Goal: Task Accomplishment & Management: Manage account settings

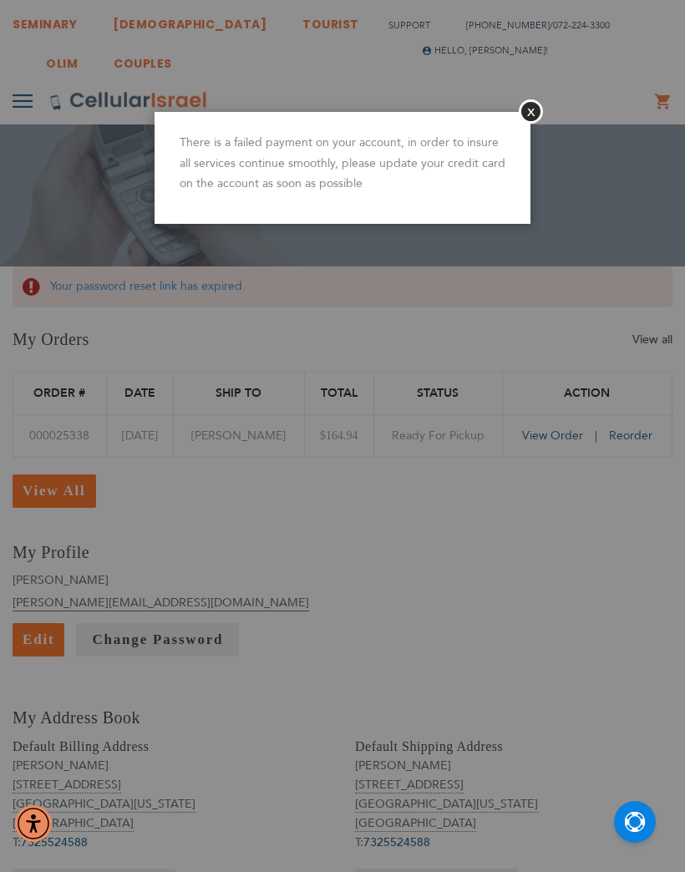
click at [521, 112] on button "Close" at bounding box center [531, 111] width 24 height 24
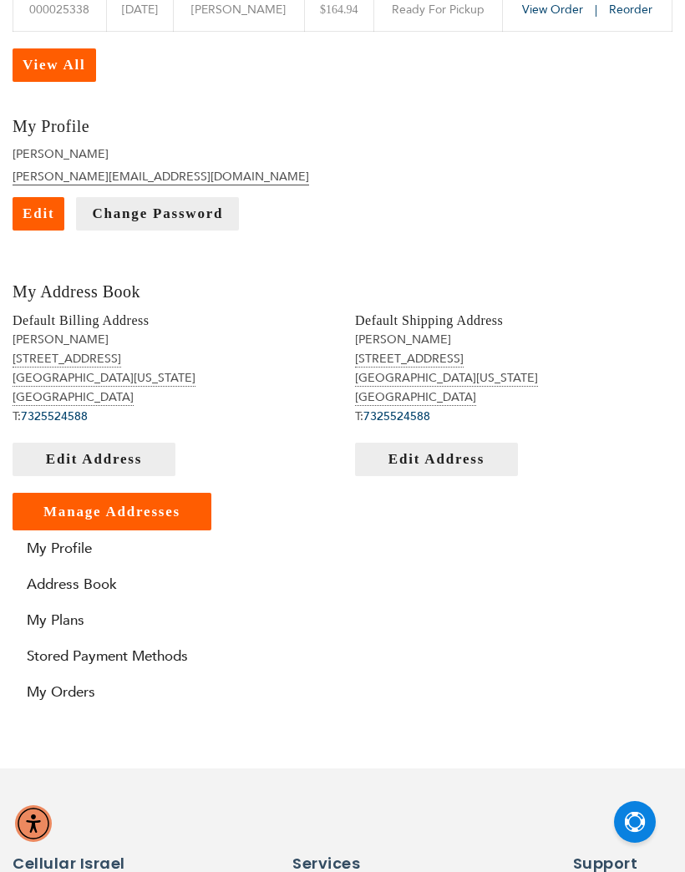
scroll to position [398, 0]
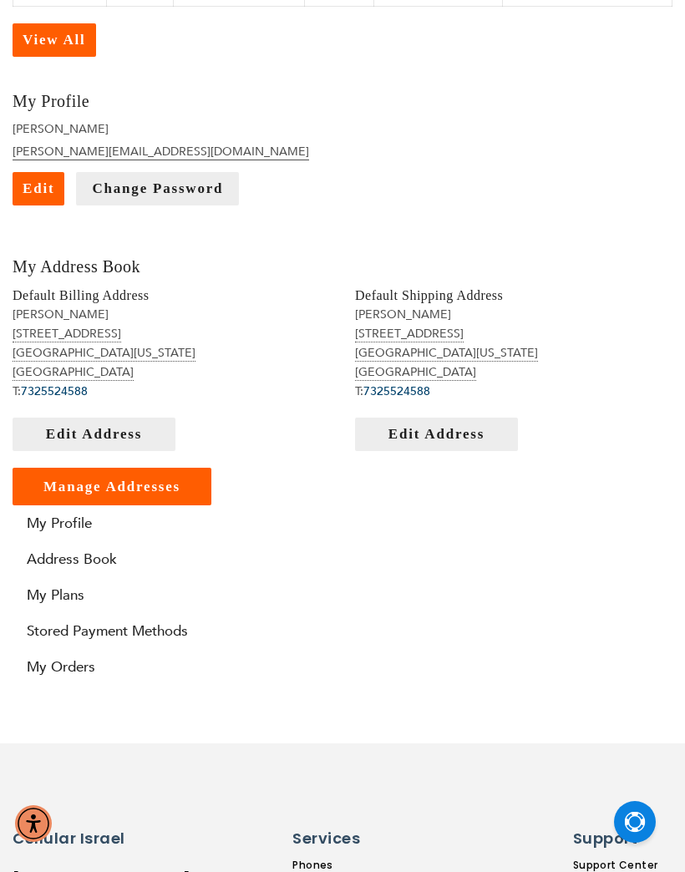
click at [62, 593] on link "My Plans" at bounding box center [343, 594] width 660 height 19
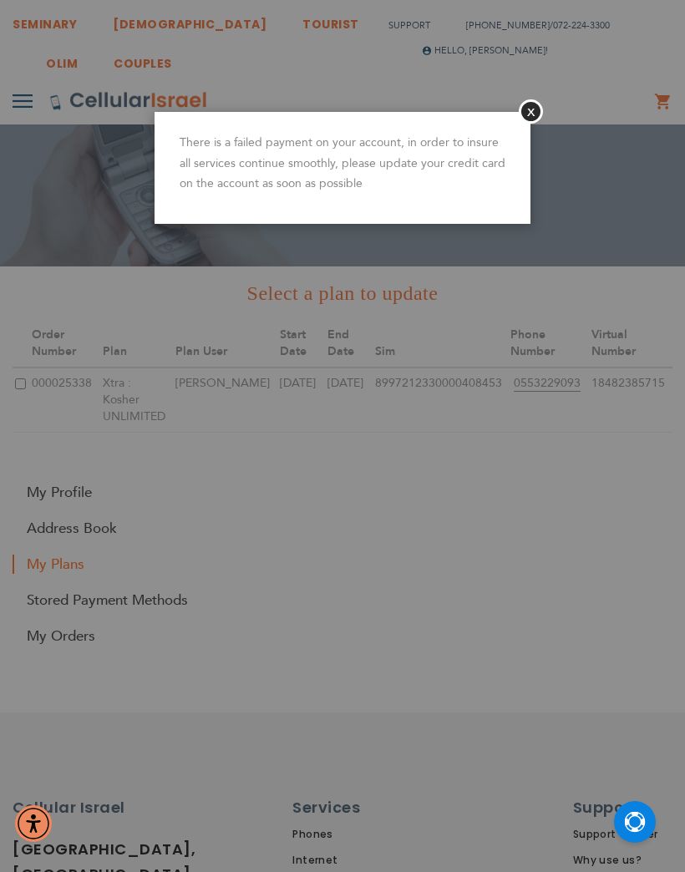
click at [535, 103] on button "Close" at bounding box center [531, 111] width 24 height 24
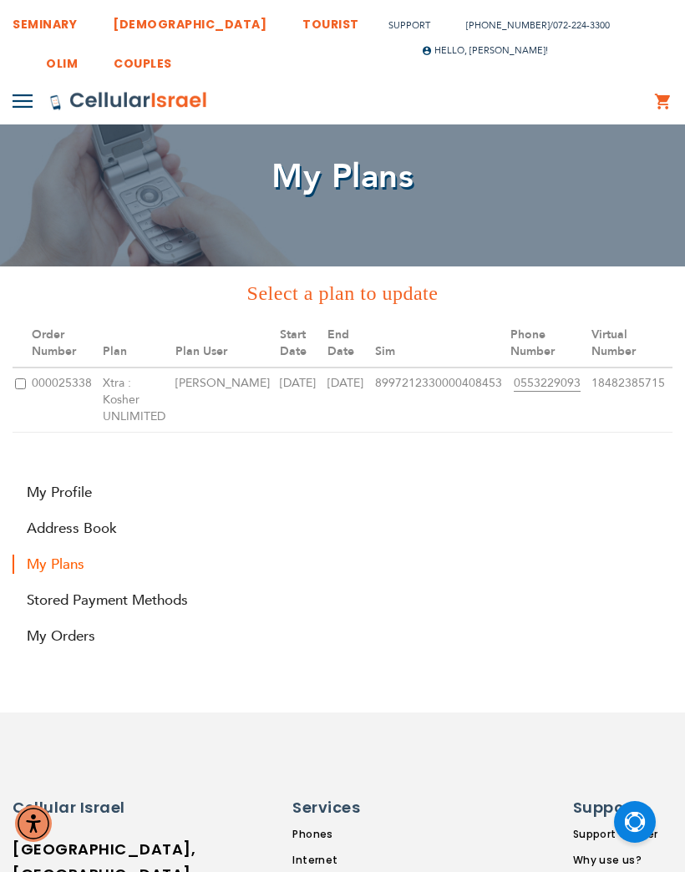
click at [97, 590] on link "Stored Payment Methods" at bounding box center [343, 599] width 660 height 19
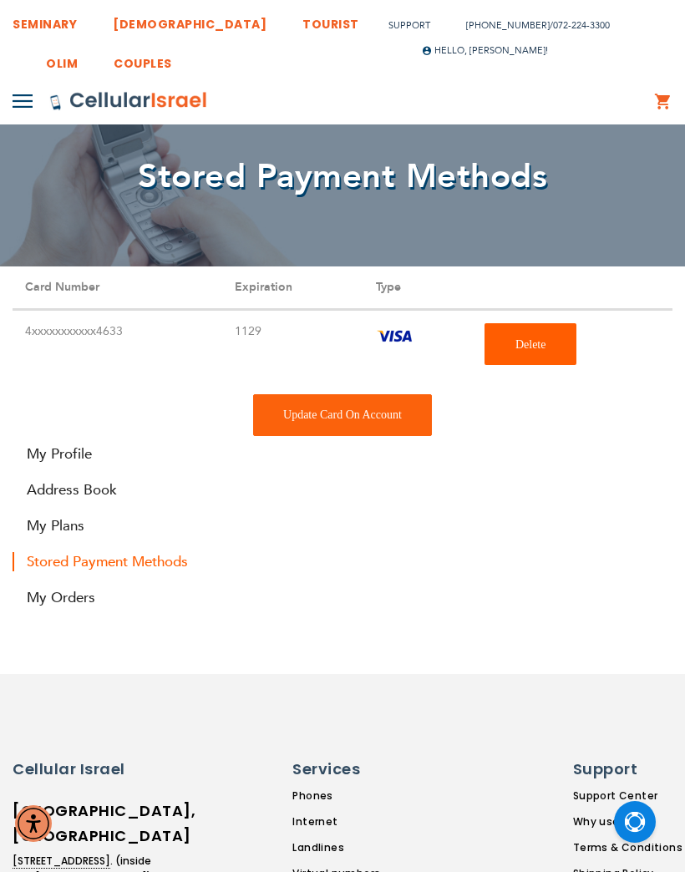
click at [375, 412] on div "Update Card On Account" at bounding box center [342, 415] width 179 height 42
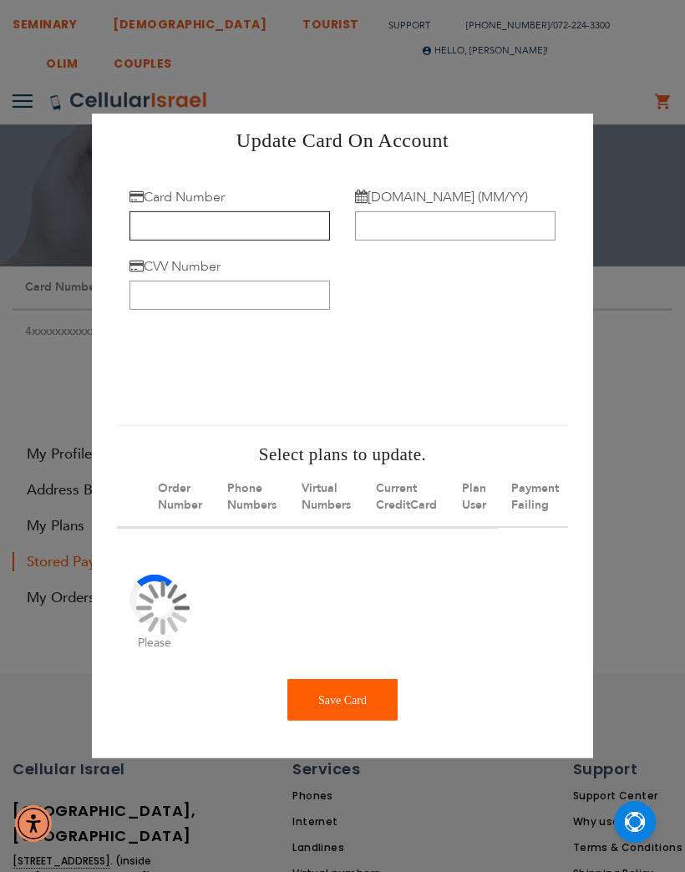
click at [263, 235] on input "Card Number" at bounding box center [229, 225] width 200 height 29
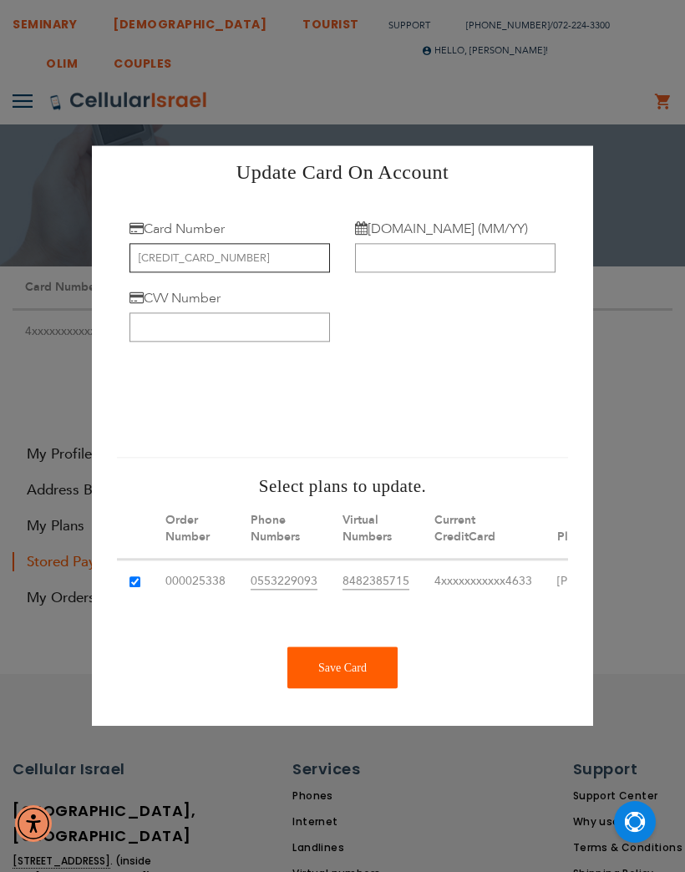
type input "[CREDIT_CARD_NUMBER]"
click at [492, 255] on input "[DOMAIN_NAME] (MM/YY)" at bounding box center [455, 258] width 200 height 29
type input "01/28"
click at [174, 327] on input "CVV Number" at bounding box center [229, 327] width 200 height 29
type input "583"
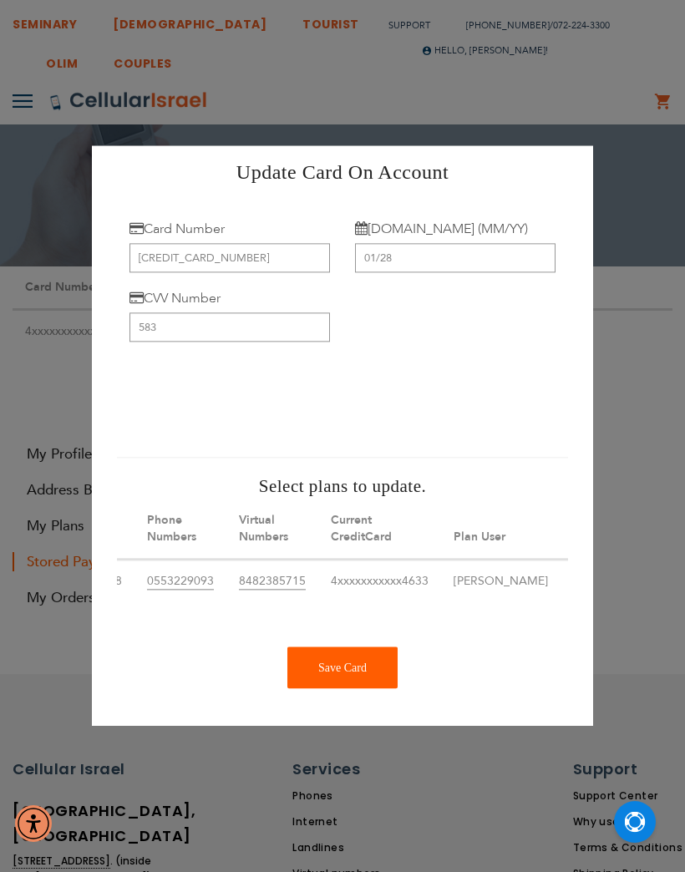
scroll to position [0, 104]
click at [339, 689] on div "Save Card" at bounding box center [342, 668] width 110 height 42
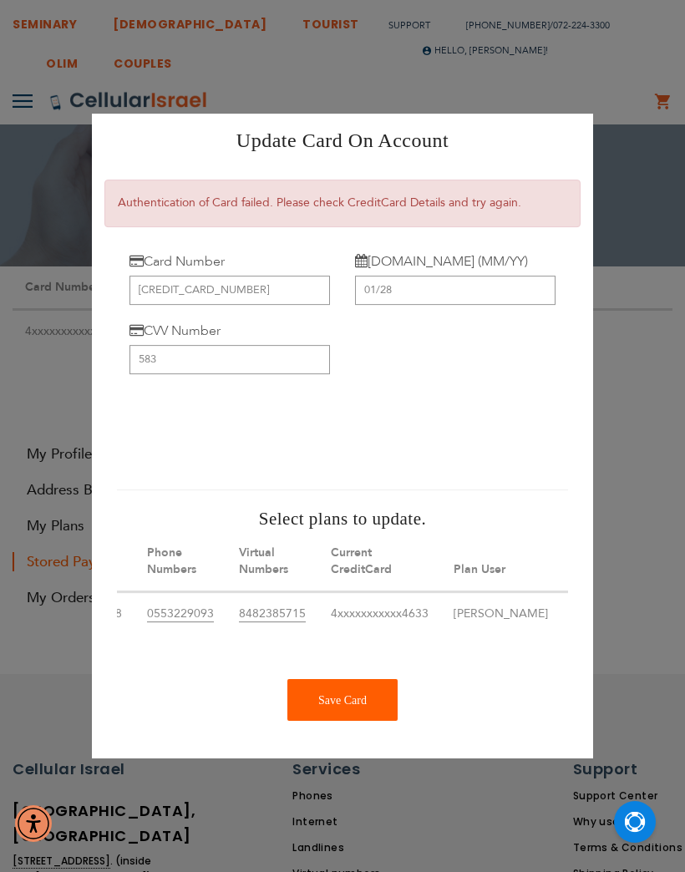
click at [356, 702] on div "Save Card" at bounding box center [342, 700] width 110 height 42
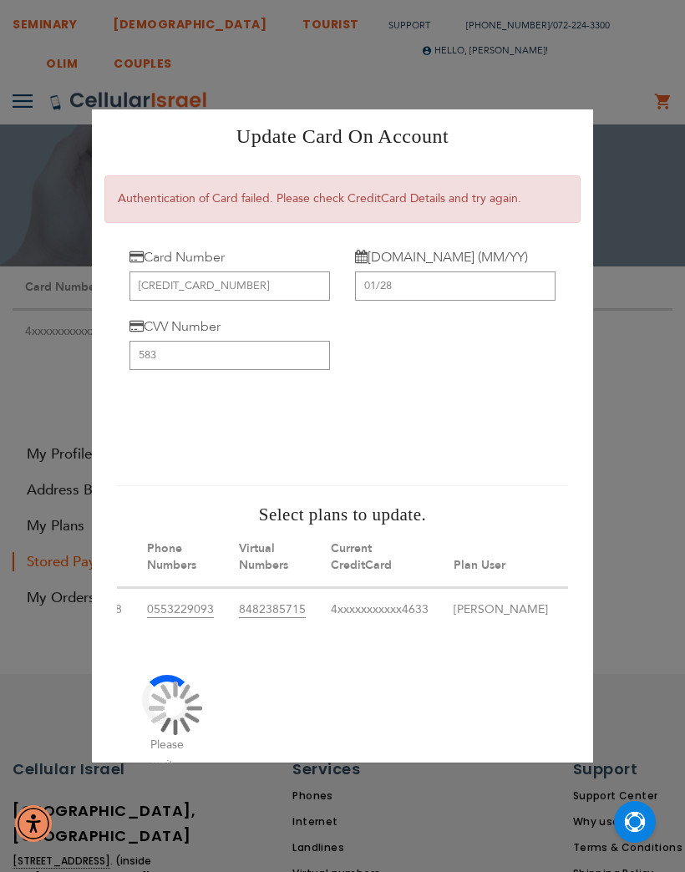
scroll to position [0, 0]
click at [651, 242] on div "Update Card On Account × × Authentication of Card failed. Please check CreditCa…" at bounding box center [342, 436] width 685 height 872
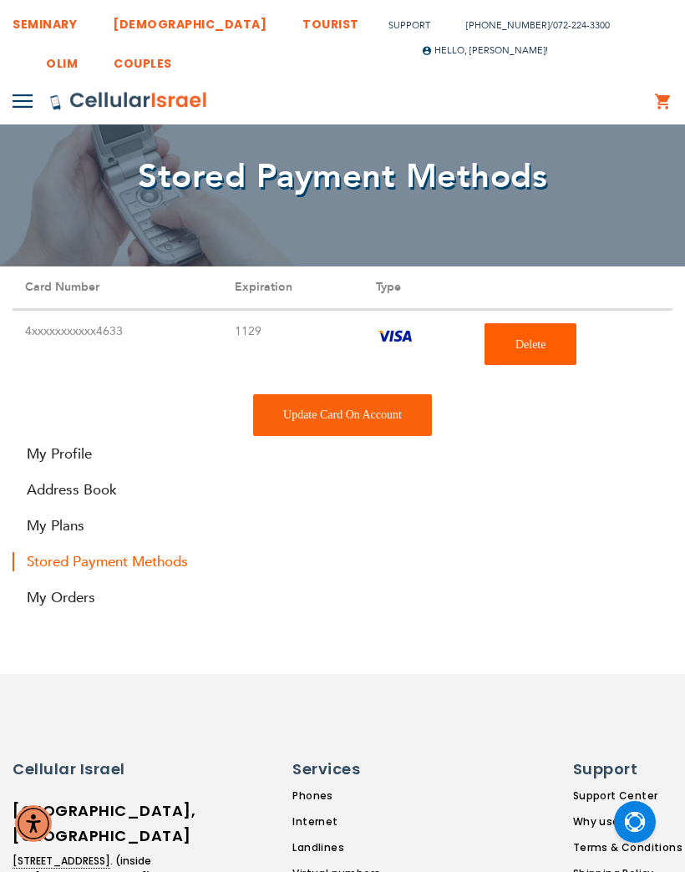
click at [372, 419] on div "Update Card On Account" at bounding box center [342, 415] width 179 height 42
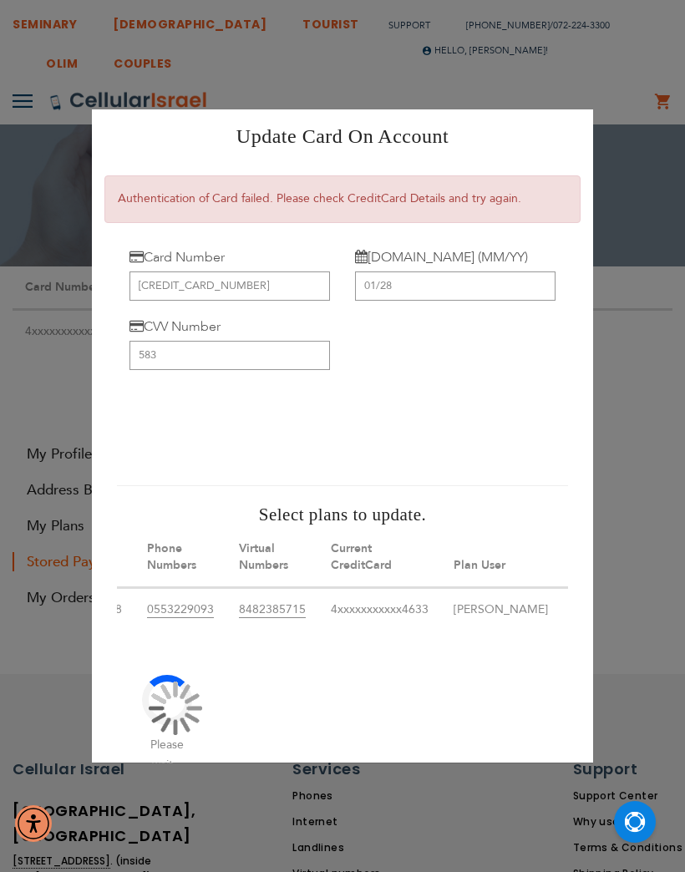
click at [665, 114] on div "Update Card On Account × × Authentication of Card failed. Please check CreditCa…" at bounding box center [342, 436] width 685 height 872
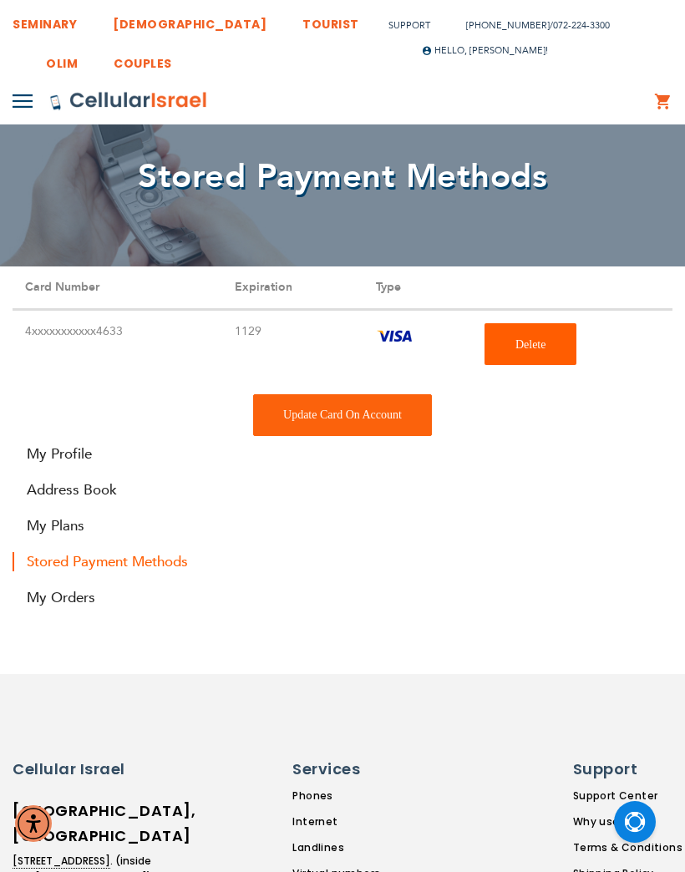
click at [382, 392] on div "Stored Payment Methods Card Number Expiration Type 4xxxxxxxxxxx4633 1129 Delete…" at bounding box center [342, 351] width 685 height 170
click at [388, 411] on div "Update Card On Account" at bounding box center [342, 415] width 179 height 42
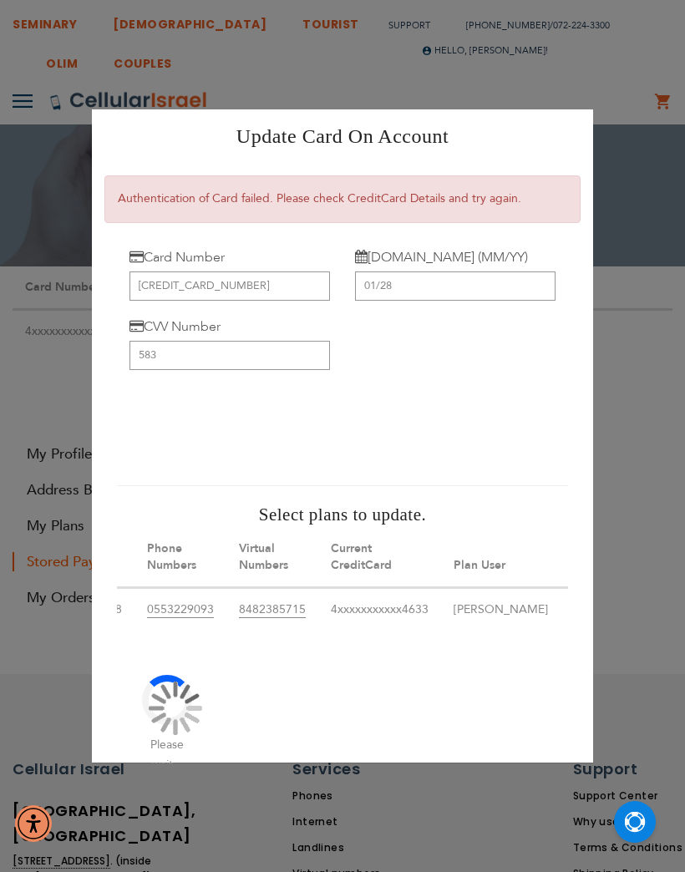
click at [560, 46] on div "Update Card On Account × × Authentication of Card failed. Please check CreditCa…" at bounding box center [342, 436] width 685 height 872
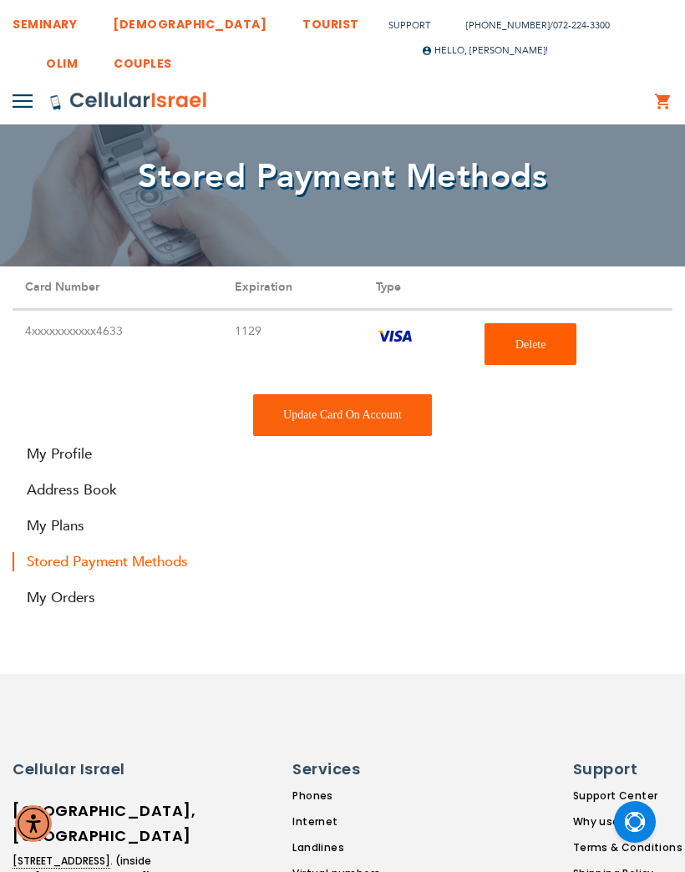
click at [360, 413] on div "Update Card On Account" at bounding box center [342, 415] width 179 height 42
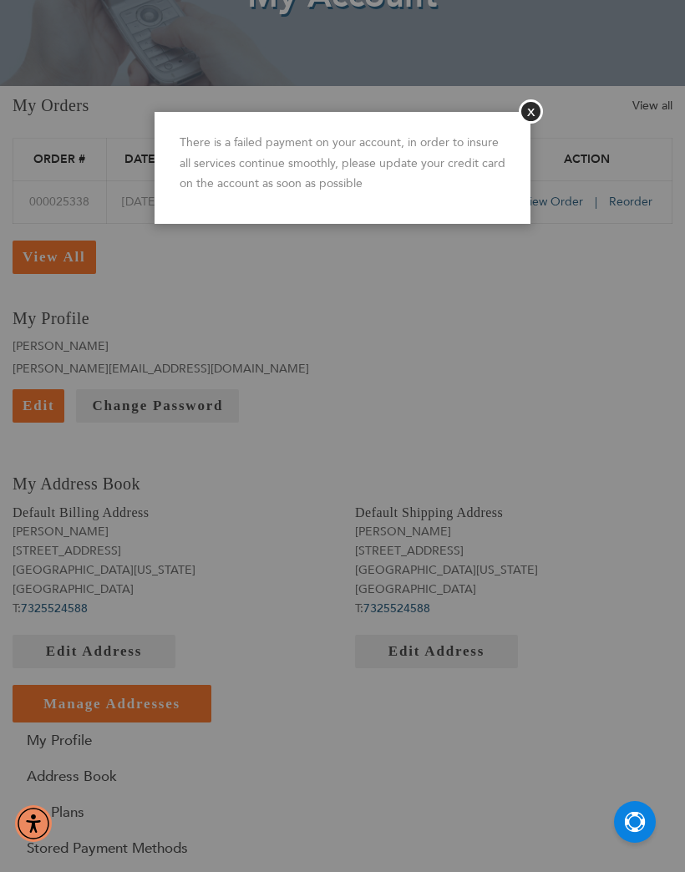
scroll to position [183, 0]
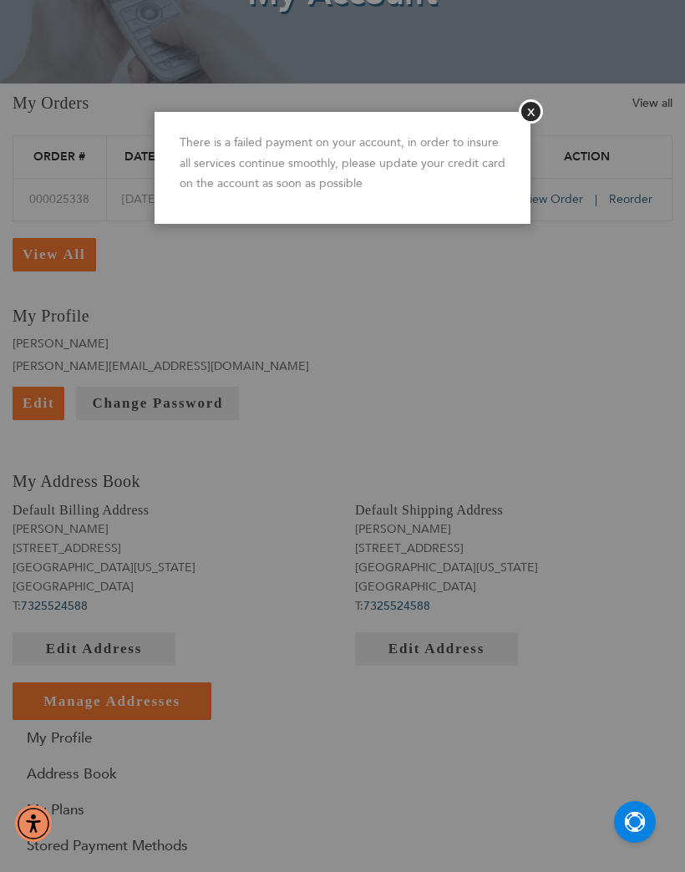
click at [529, 119] on button "Close" at bounding box center [531, 111] width 24 height 24
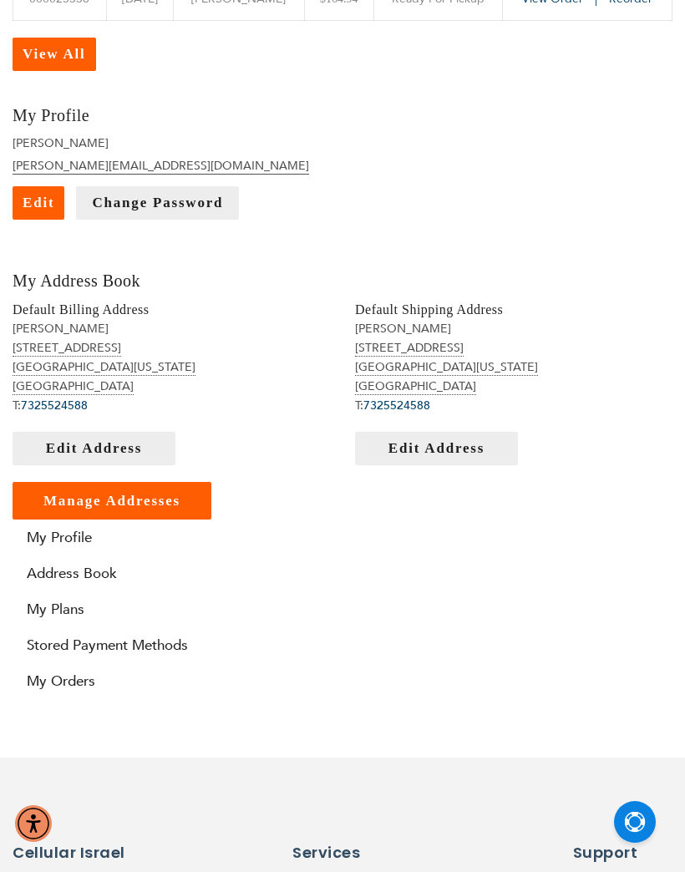
scroll to position [380, 0]
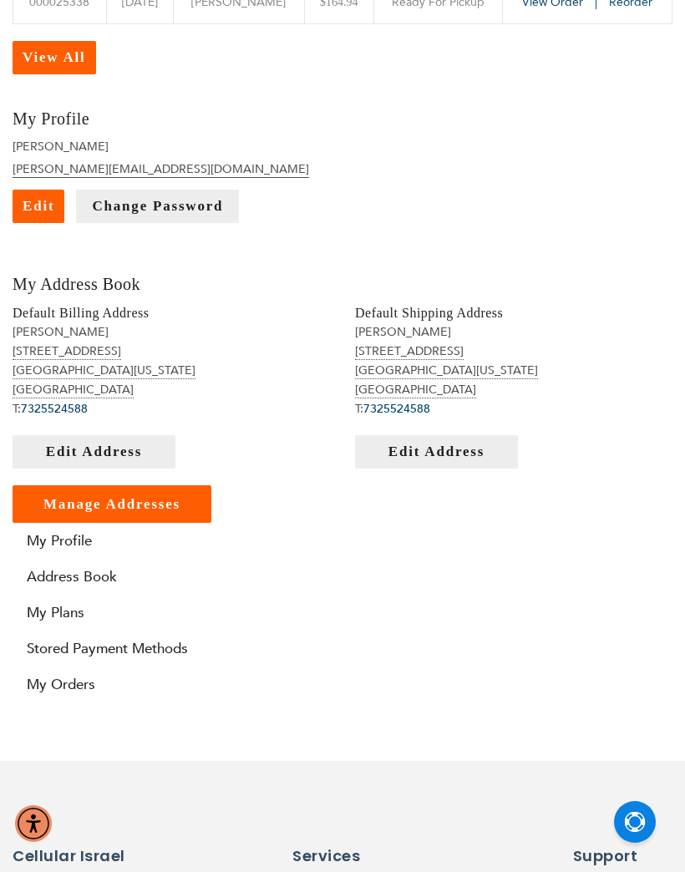
click at [140, 666] on li "My Orders" at bounding box center [343, 684] width 660 height 36
click at [160, 646] on link "Stored Payment Methods" at bounding box center [343, 648] width 660 height 19
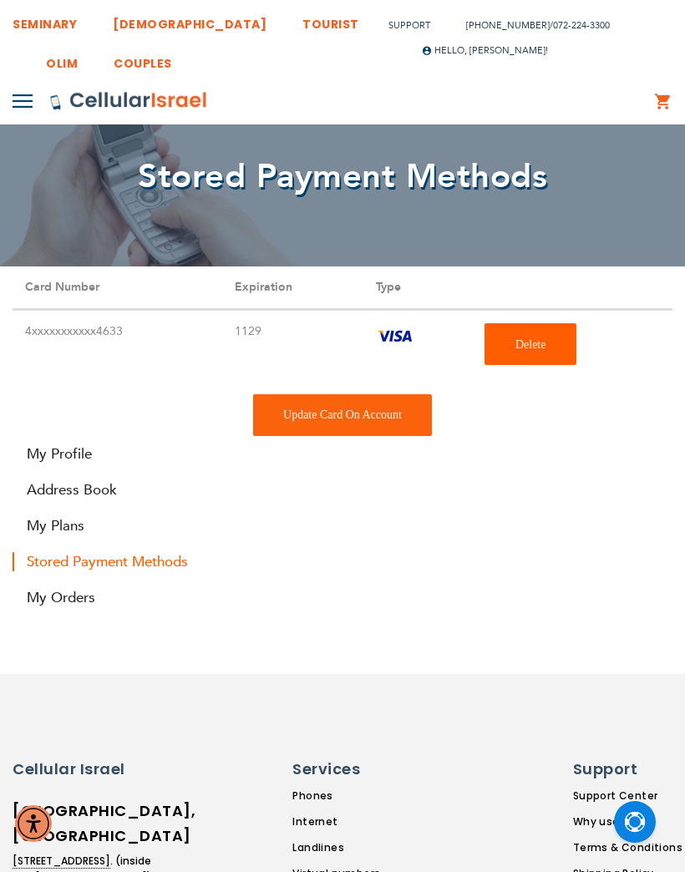
click at [362, 400] on div "Update Card On Account" at bounding box center [342, 415] width 179 height 42
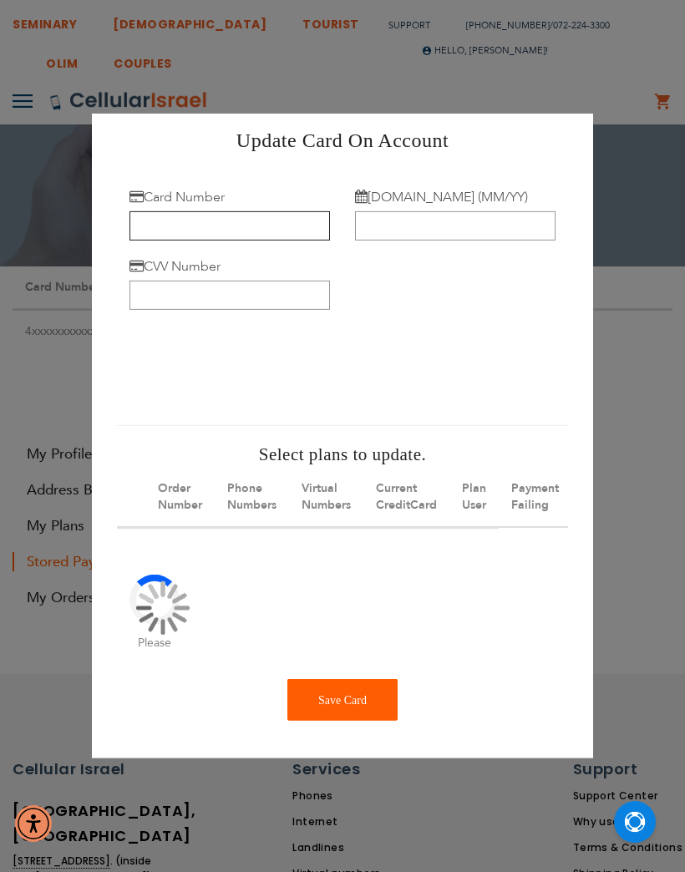
click at [265, 236] on input "Card Number" at bounding box center [229, 225] width 200 height 29
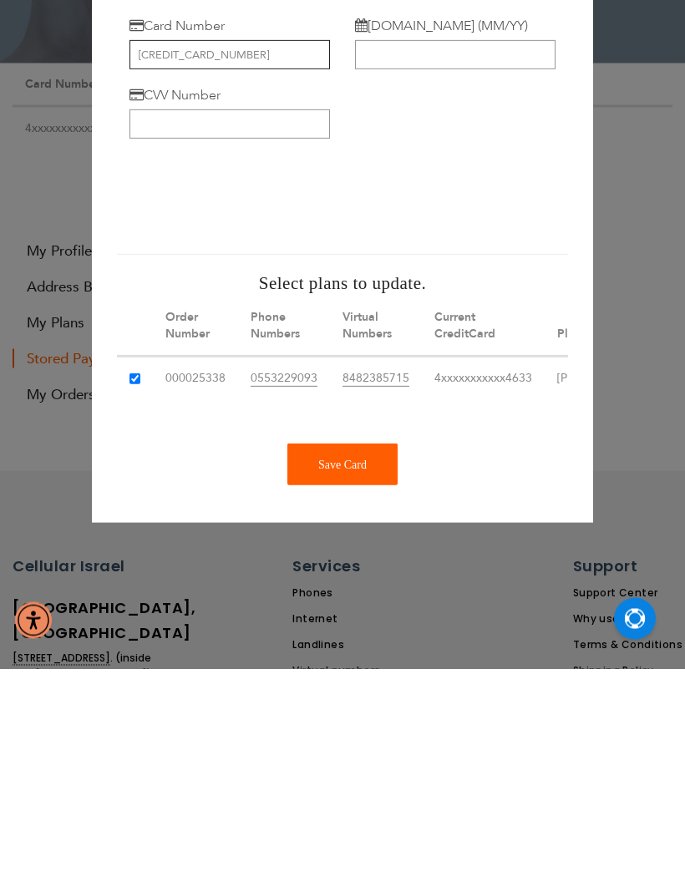
type input "[CREDIT_CARD_NUMBER]"
click at [434, 244] on input "[DOMAIN_NAME] (MM/YY)" at bounding box center [455, 258] width 200 height 29
type input "01/28"
click at [224, 313] on input "CVV Number" at bounding box center [229, 327] width 200 height 29
type input "583"
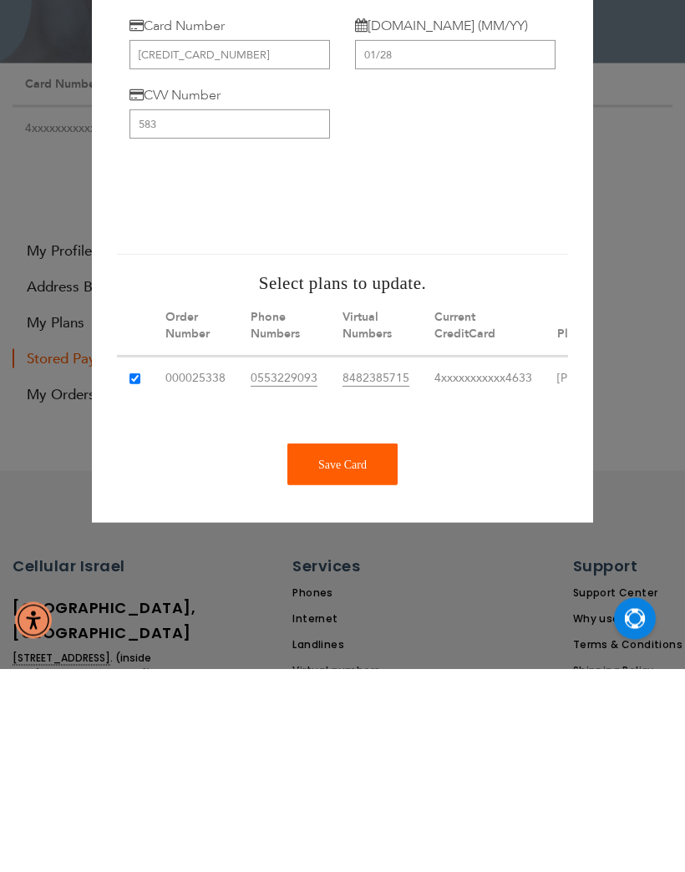
scroll to position [204, 0]
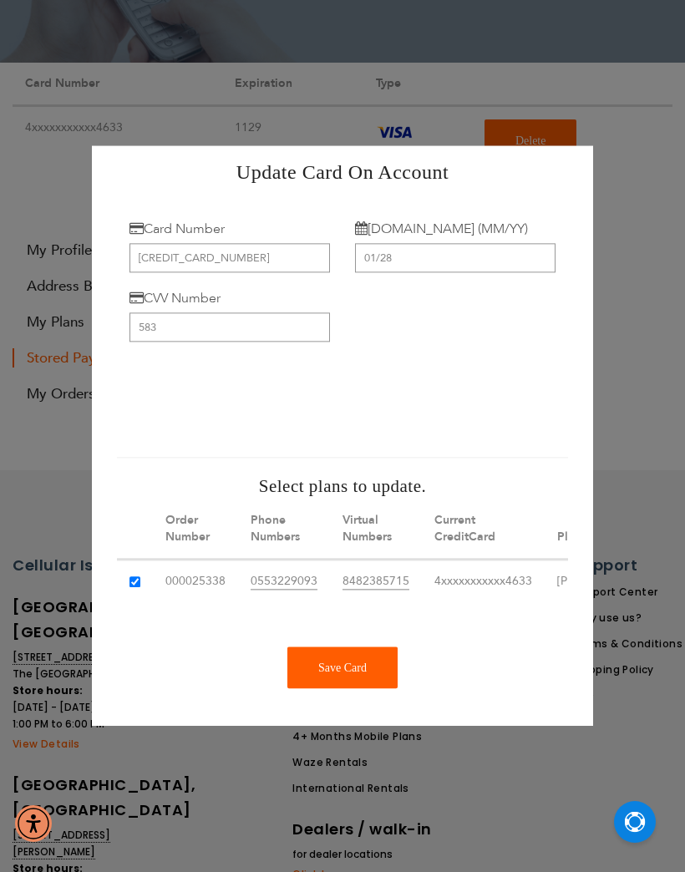
click at [356, 689] on div "Save Card" at bounding box center [342, 668] width 110 height 42
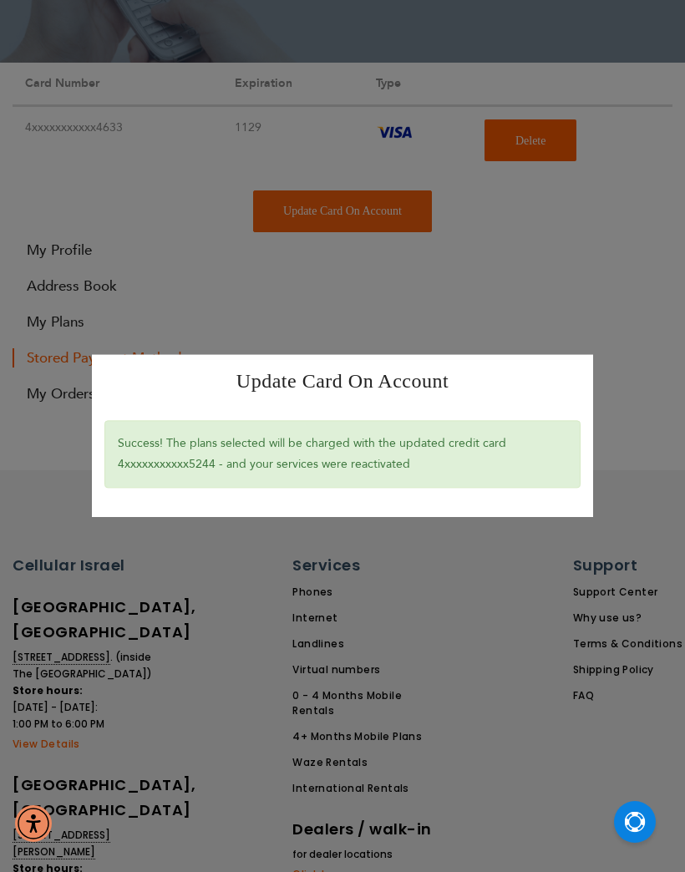
scroll to position [276, 0]
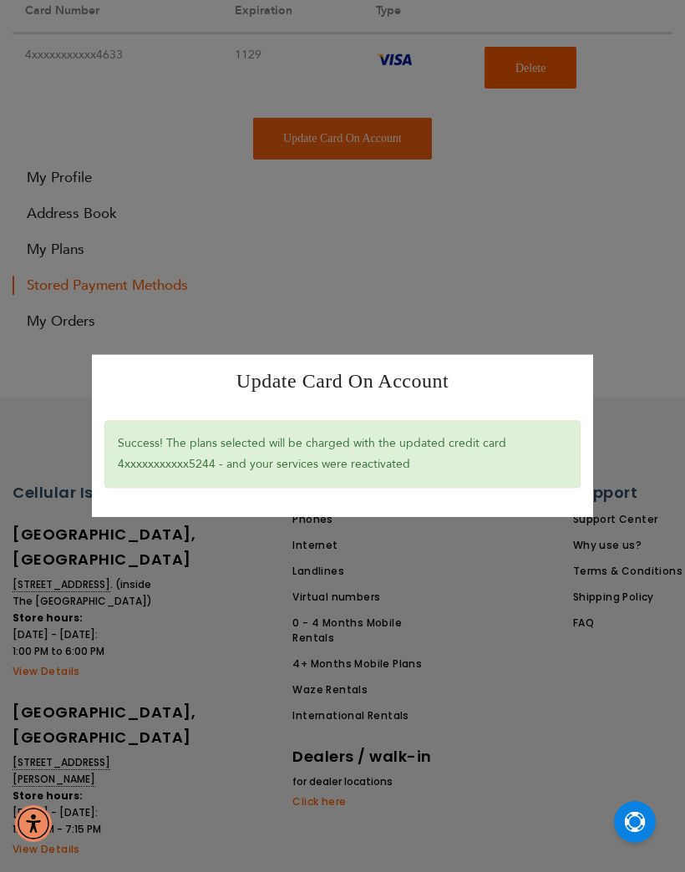
click at [398, 241] on div "Update Card On Account × Success! The plans selected will be charged with the u…" at bounding box center [342, 436] width 685 height 872
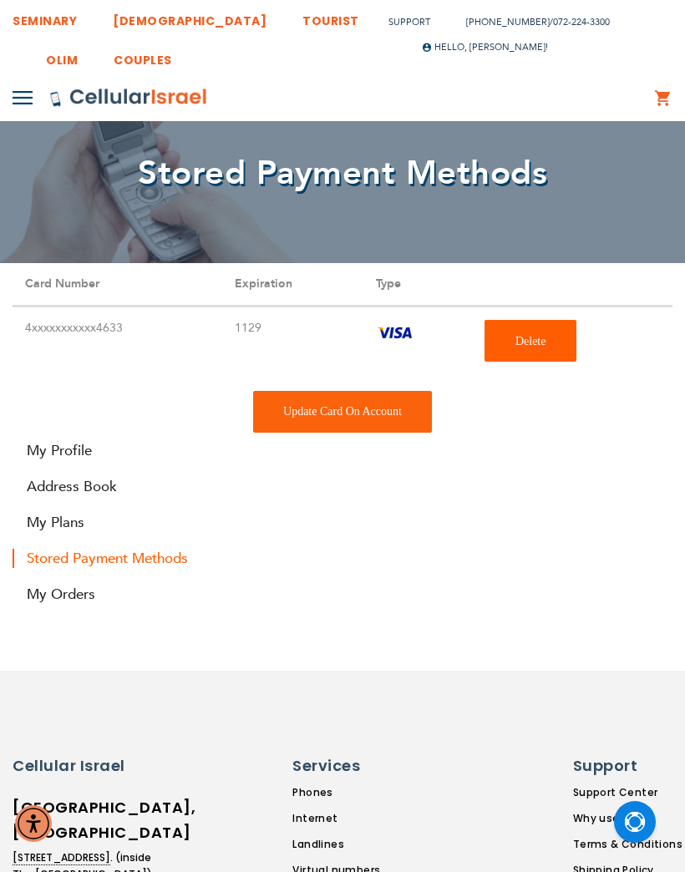
scroll to position [0, 0]
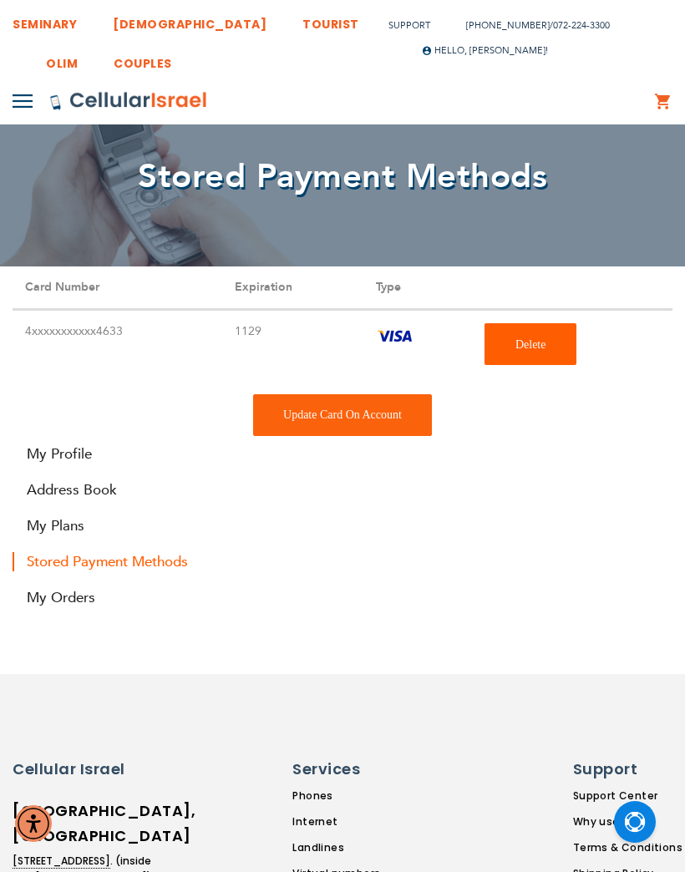
click at [71, 589] on link "My Orders" at bounding box center [343, 597] width 660 height 19
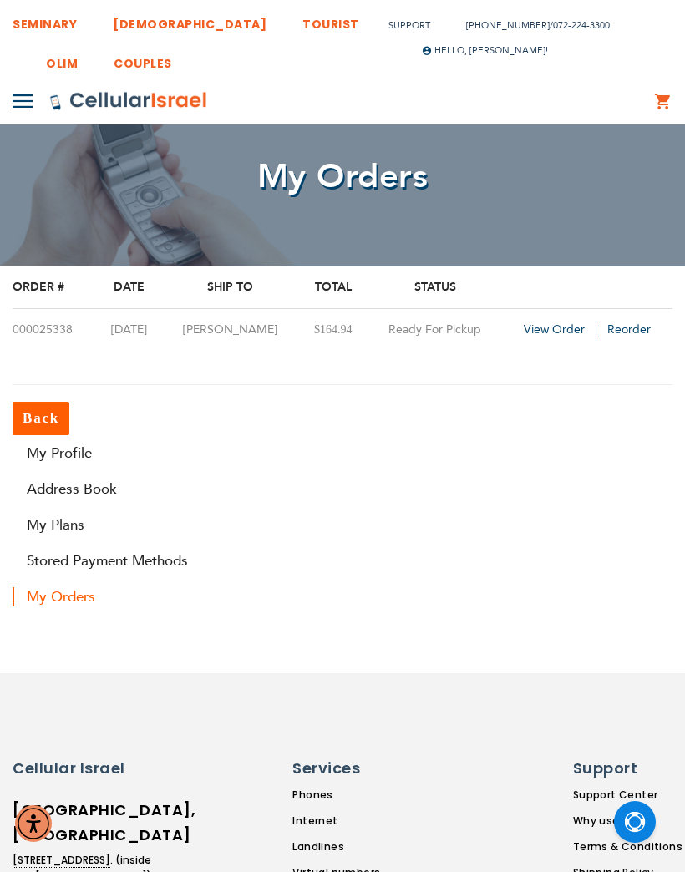
click at [86, 449] on link "My Profile" at bounding box center [343, 452] width 660 height 19
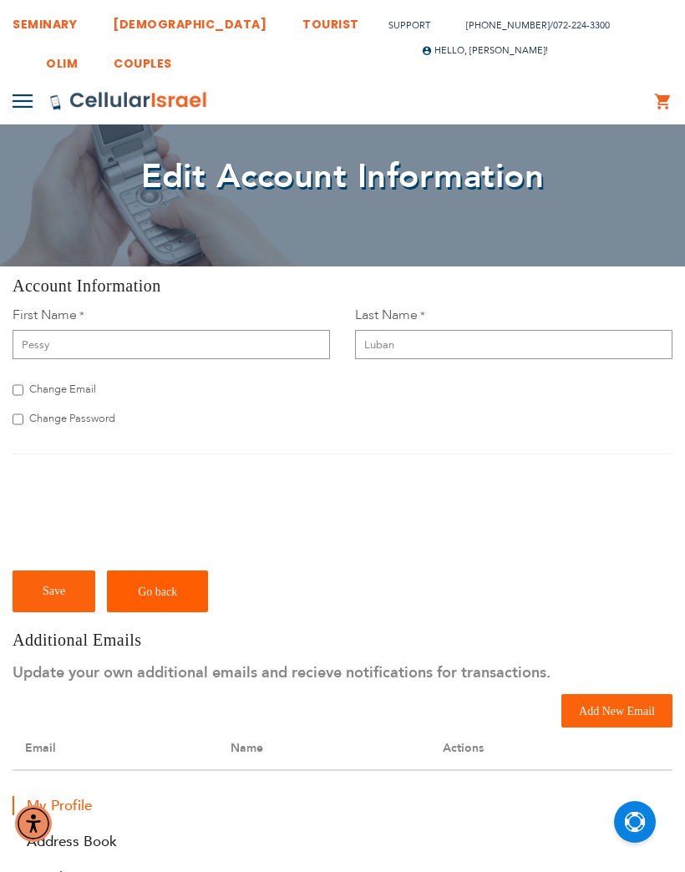
click at [24, 98] on img at bounding box center [23, 100] width 20 height 13
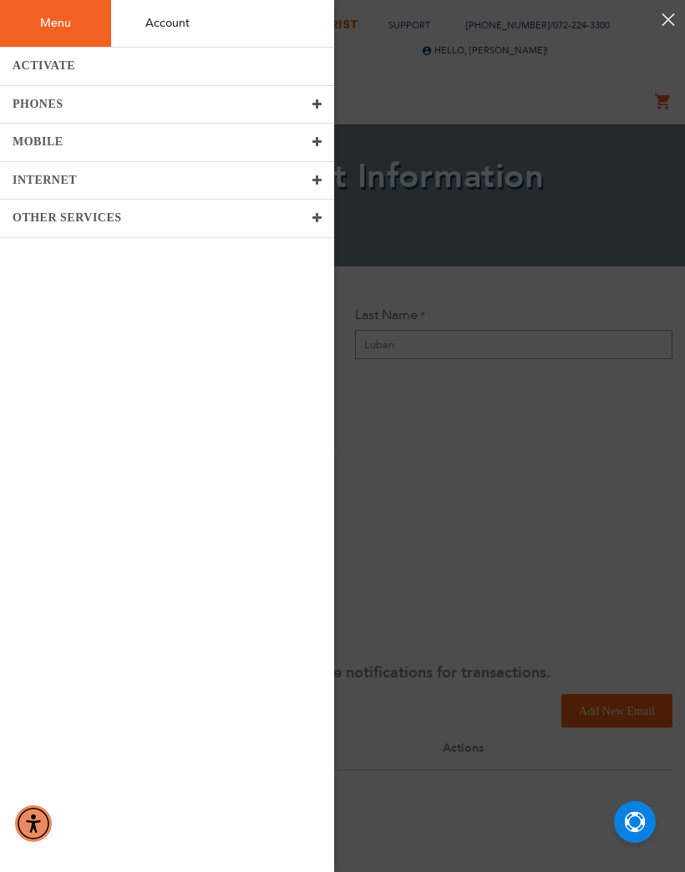
click at [192, 17] on link "Account" at bounding box center [167, 23] width 110 height 47
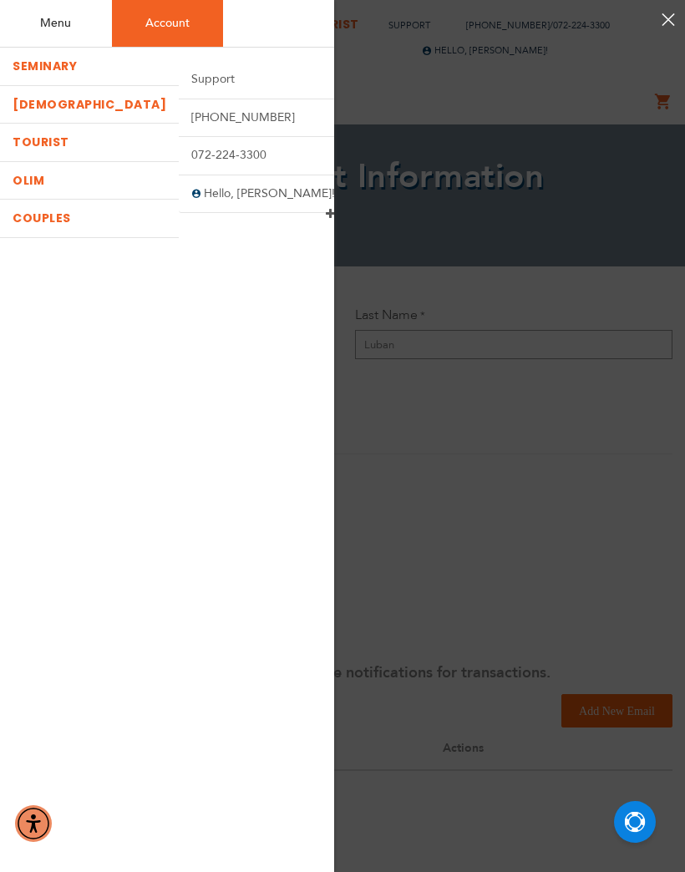
click at [307, 196] on span "Hello, [PERSON_NAME]!" at bounding box center [263, 194] width 169 height 38
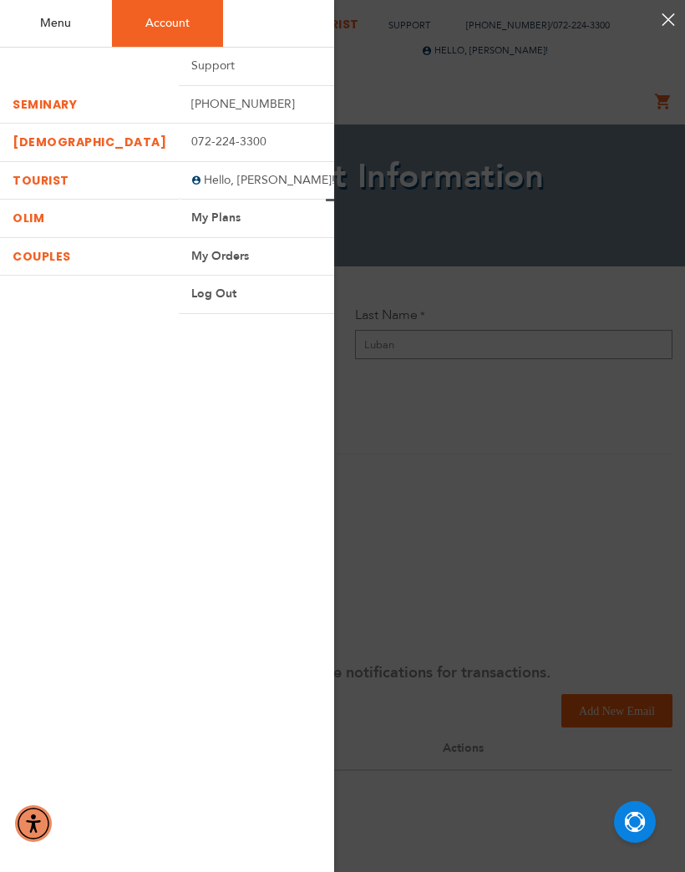
click at [242, 254] on link "My Orders" at bounding box center [263, 257] width 169 height 38
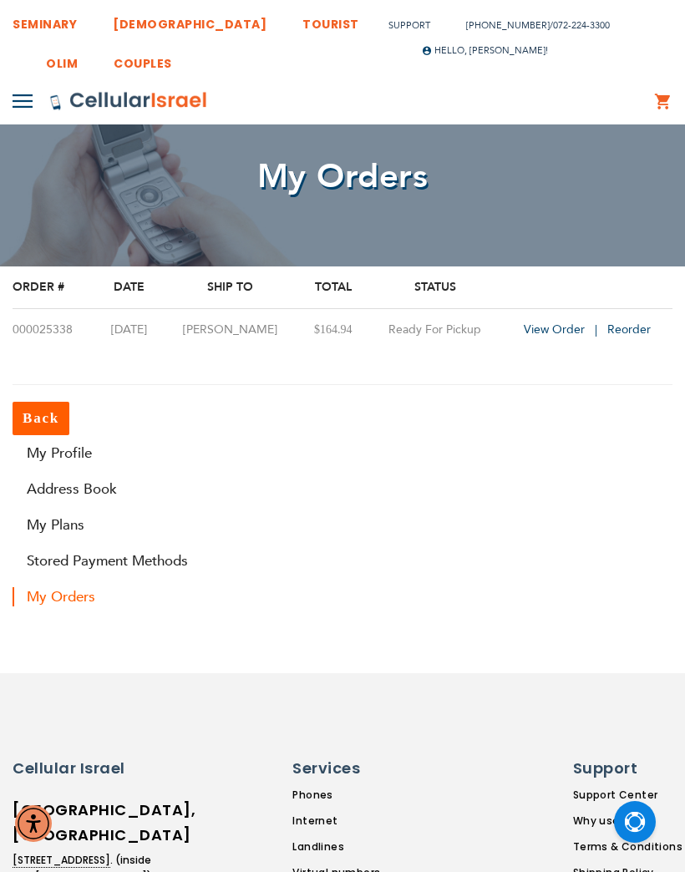
click at [157, 557] on link "Stored Payment Methods" at bounding box center [343, 560] width 660 height 19
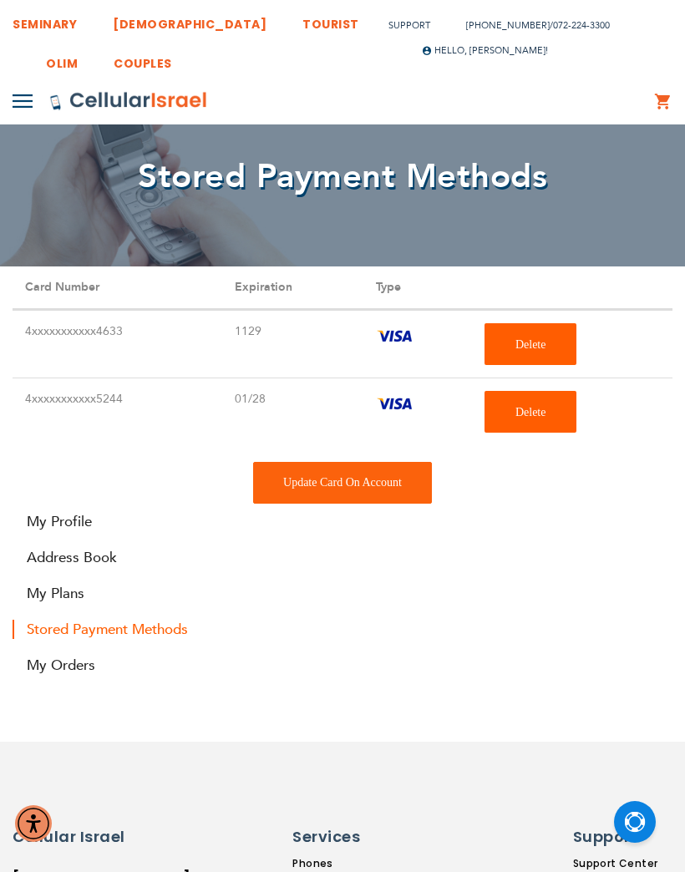
click at [539, 343] on span "Delete" at bounding box center [530, 344] width 31 height 13
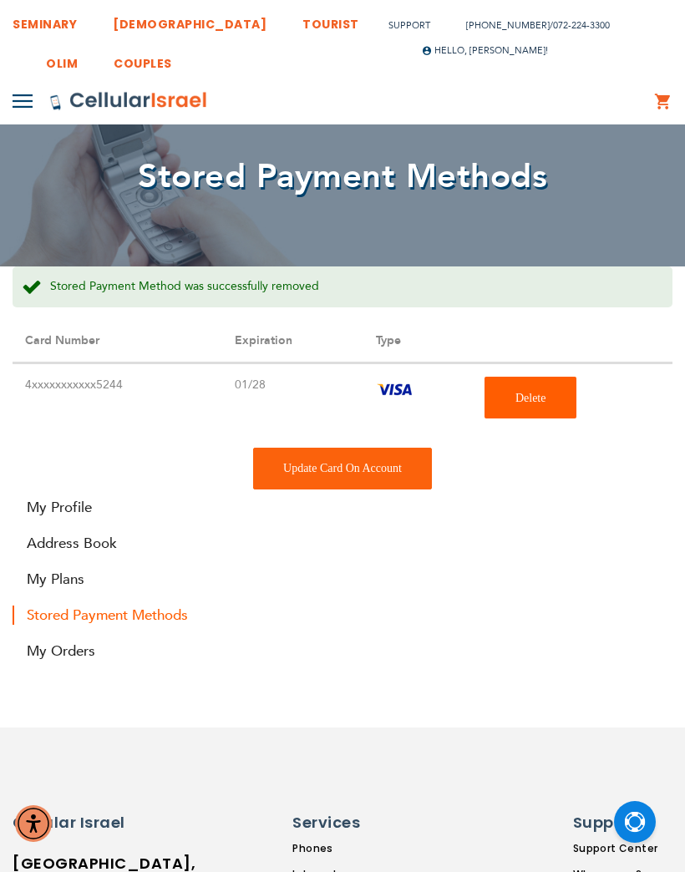
click at [62, 583] on link "My Plans" at bounding box center [343, 579] width 660 height 19
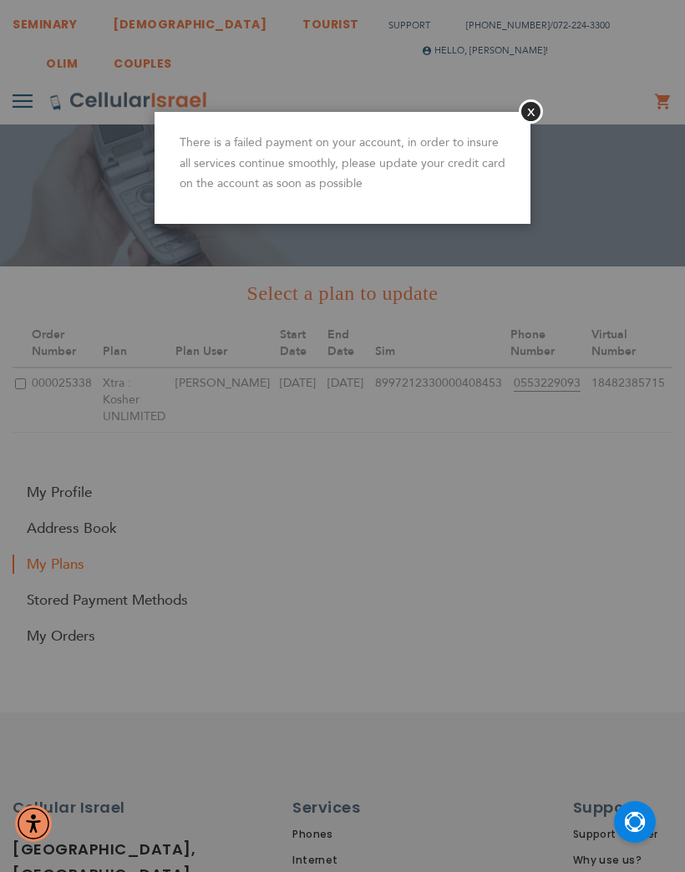
click at [526, 116] on button "Close" at bounding box center [531, 111] width 24 height 24
